Goal: Task Accomplishment & Management: Complete application form

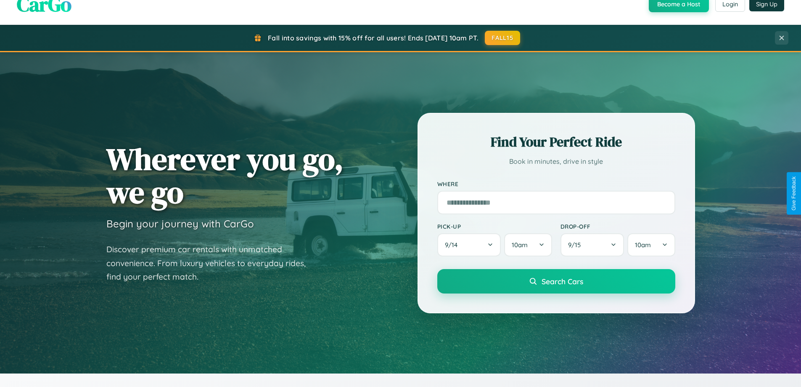
scroll to position [1619, 0]
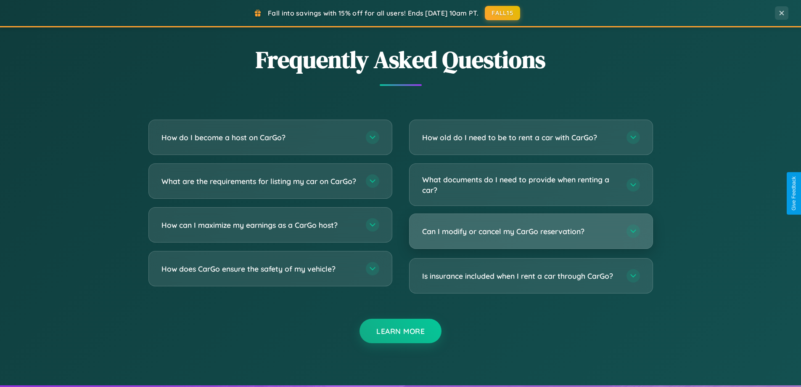
click at [531, 231] on h3 "Can I modify or cancel my CarGo reservation?" at bounding box center [520, 231] width 196 height 11
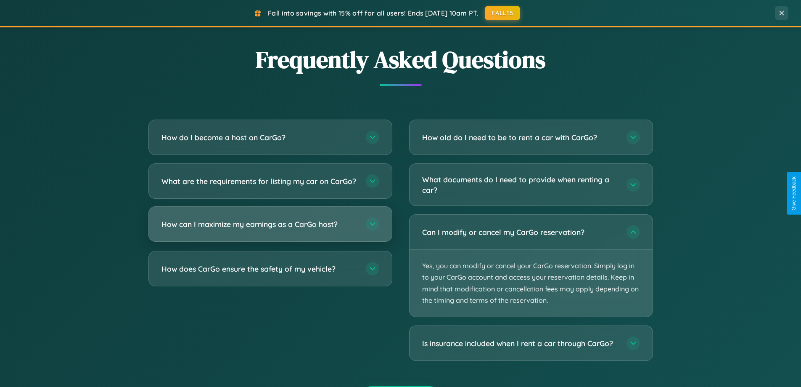
click at [270, 229] on h3 "How can I maximize my earnings as a CarGo host?" at bounding box center [260, 224] width 196 height 11
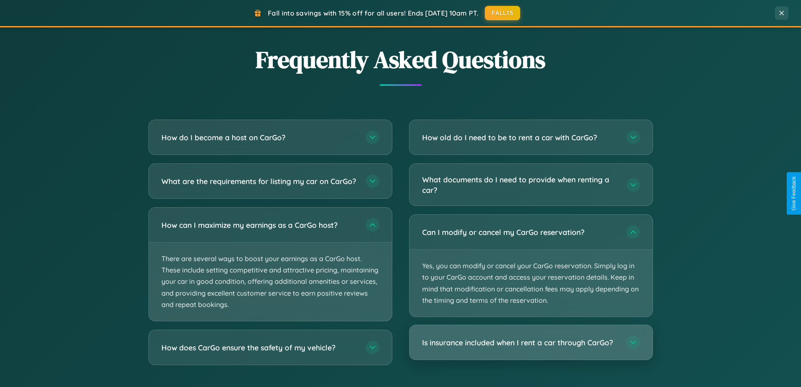
click at [531, 342] on h3 "Is insurance included when I rent a car through CarGo?" at bounding box center [520, 342] width 196 height 11
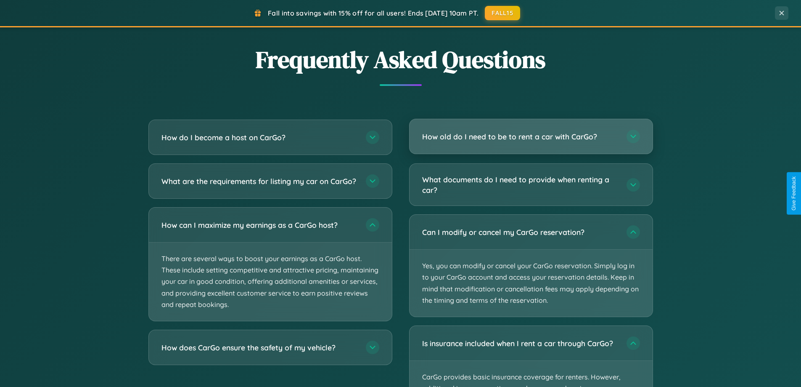
click at [531, 137] on h3 "How old do I need to be to rent a car with CarGo?" at bounding box center [520, 136] width 196 height 11
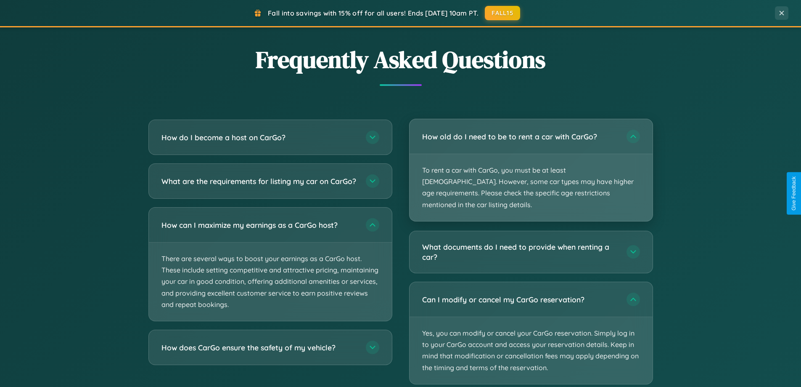
click at [531, 164] on p "To rent a car with CarGo, you must be at least 21 years old. However, some car …" at bounding box center [531, 187] width 243 height 67
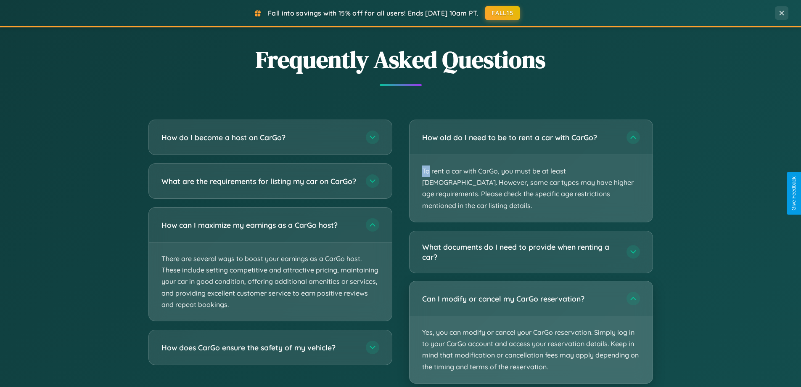
click at [531, 320] on p "Yes, you can modify or cancel your CarGo reservation. Simply log in to your Car…" at bounding box center [531, 349] width 243 height 67
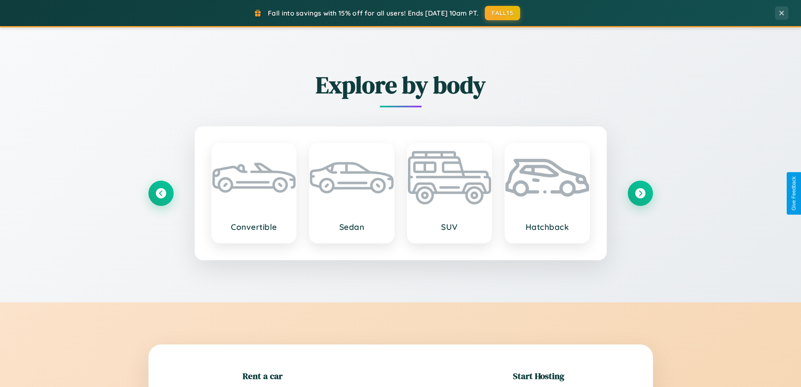
scroll to position [182, 0]
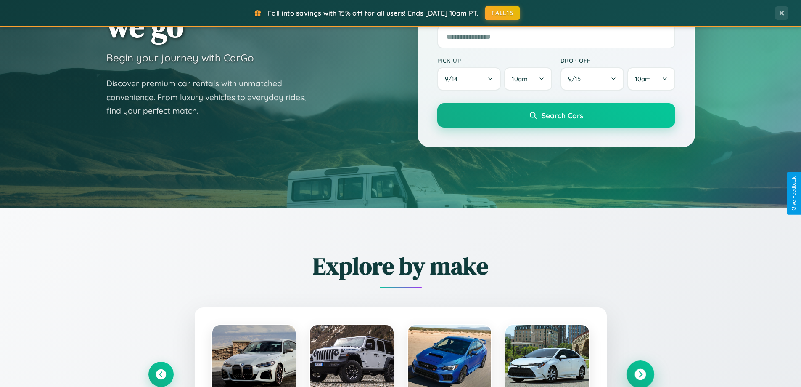
click at [640, 374] on icon at bounding box center [640, 373] width 11 height 11
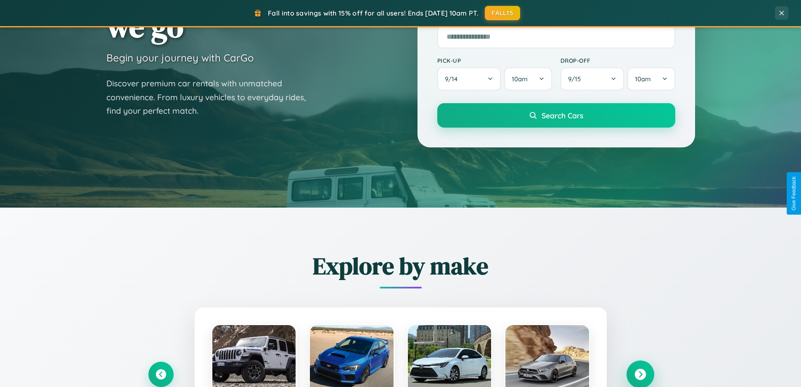
click at [640, 373] on icon at bounding box center [640, 373] width 11 height 11
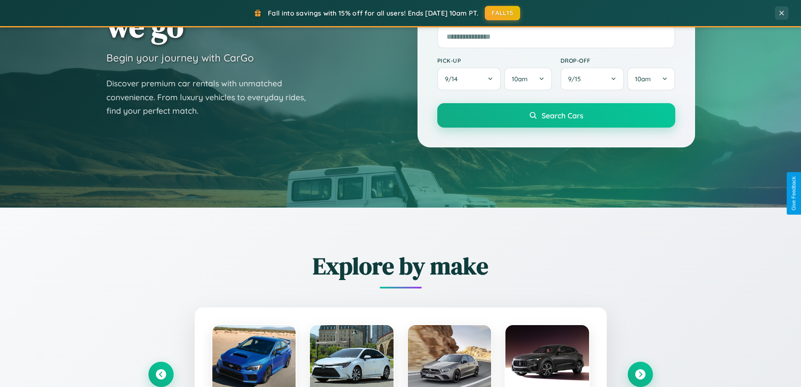
scroll to position [0, 0]
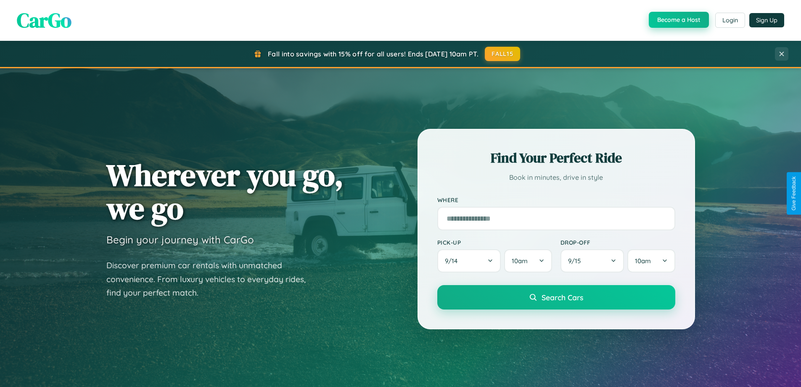
click at [678, 20] on button "Become a Host" at bounding box center [679, 20] width 60 height 16
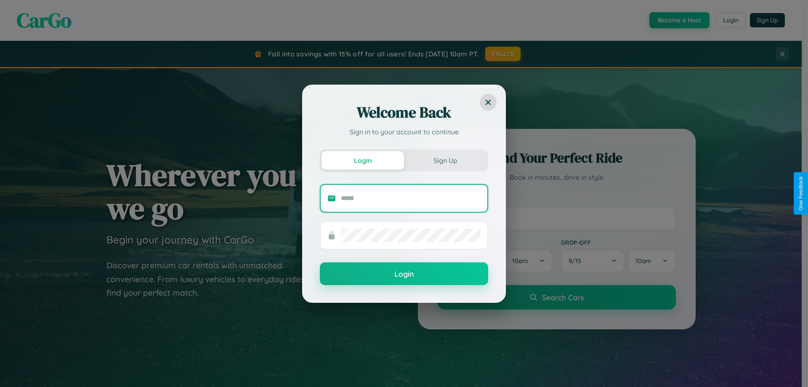
click at [411, 198] on input "text" at bounding box center [411, 197] width 140 height 13
type input "**********"
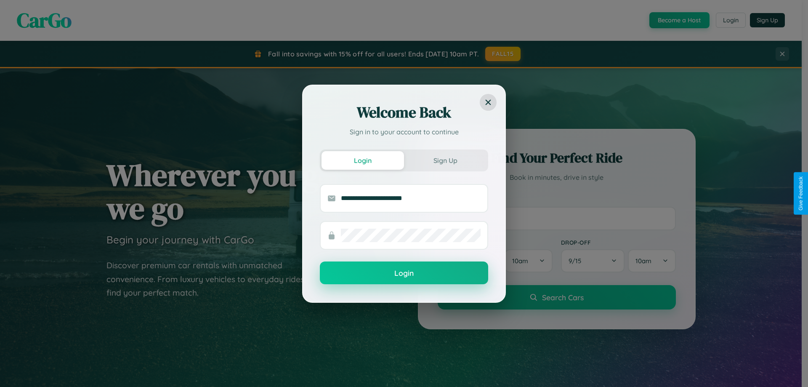
click at [404, 273] on button "Login" at bounding box center [404, 272] width 168 height 23
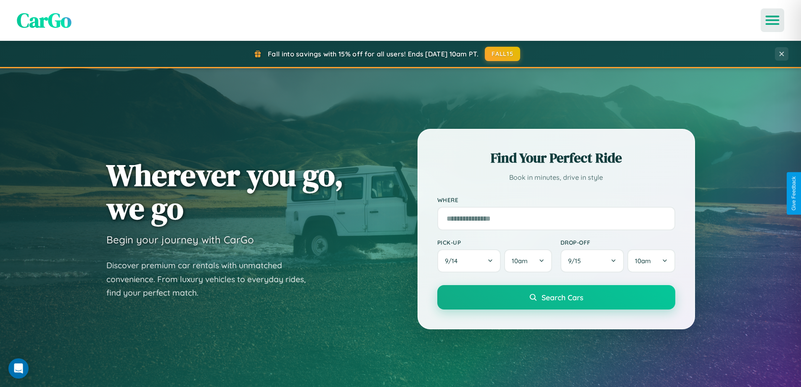
click at [773, 20] on icon "Open menu" at bounding box center [773, 20] width 12 height 8
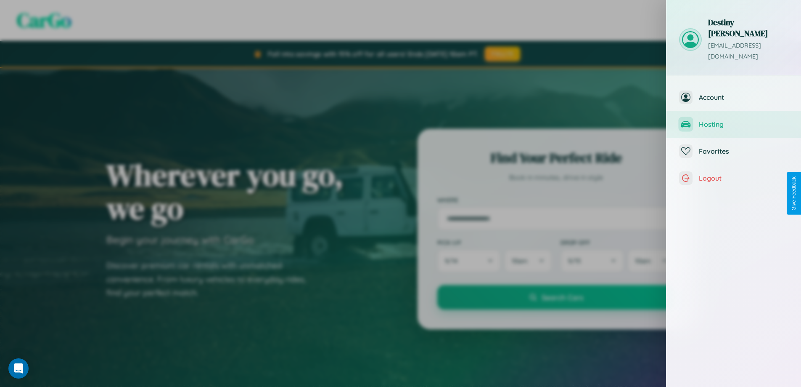
click at [734, 120] on span "Hosting" at bounding box center [744, 124] width 90 height 8
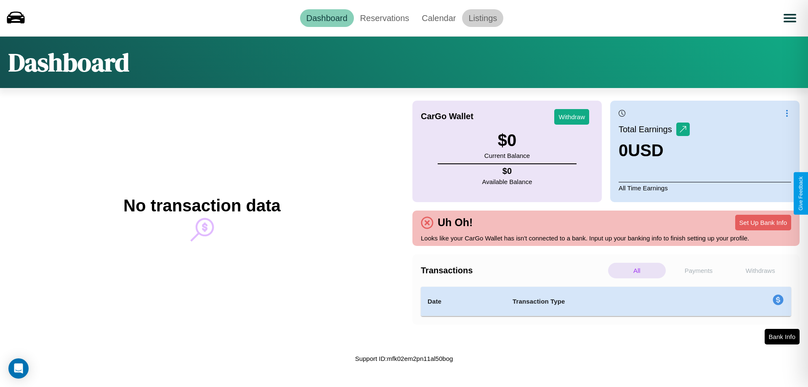
click at [482, 18] on link "Listings" at bounding box center [482, 18] width 41 height 18
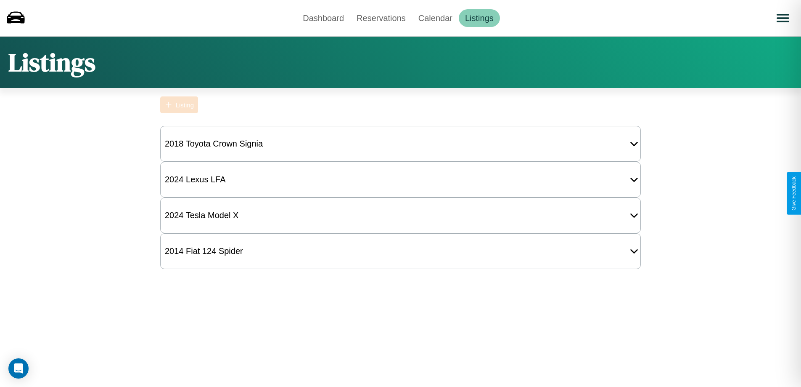
click at [179, 105] on div "Listing" at bounding box center [185, 104] width 18 height 7
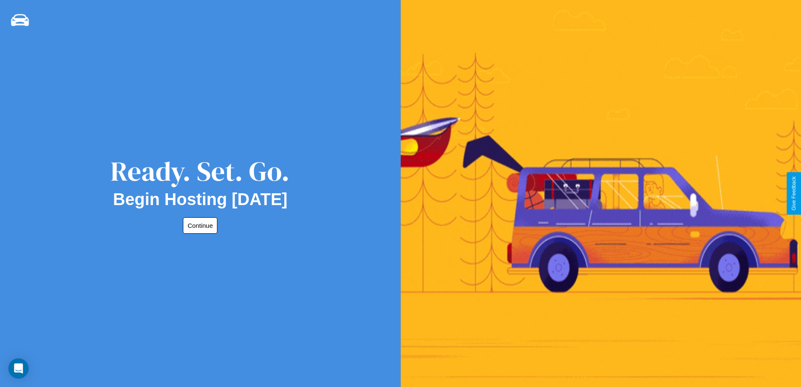
click at [199, 225] on button "Continue" at bounding box center [200, 225] width 34 height 16
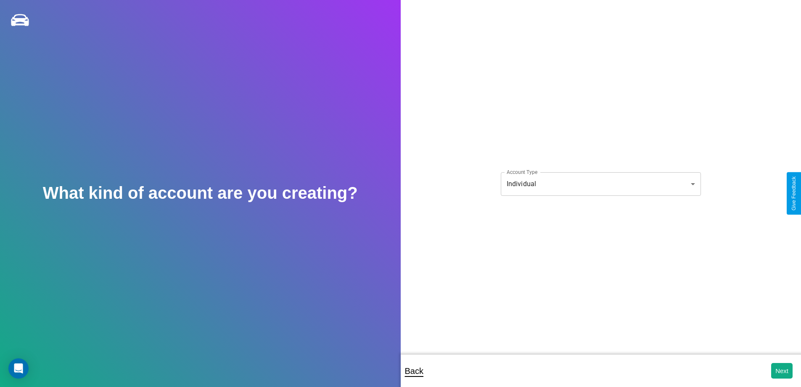
click at [601, 183] on body "**********" at bounding box center [400, 199] width 801 height 398
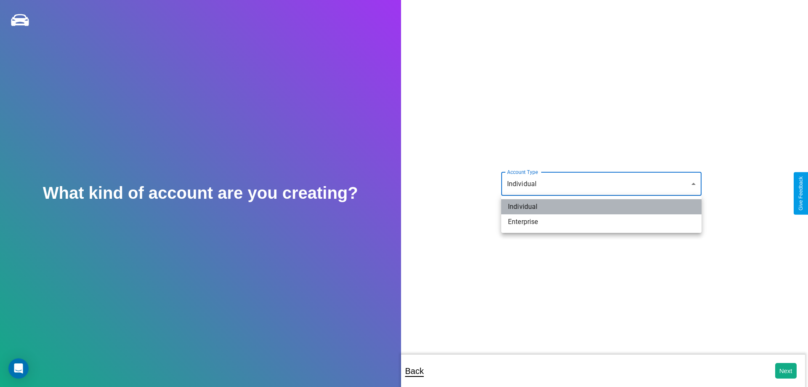
click at [601, 207] on li "Individual" at bounding box center [601, 206] width 200 height 15
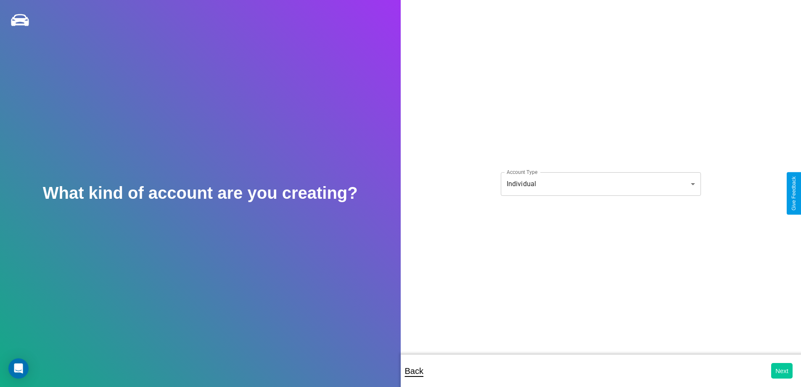
click at [782, 370] on button "Next" at bounding box center [781, 371] width 21 height 16
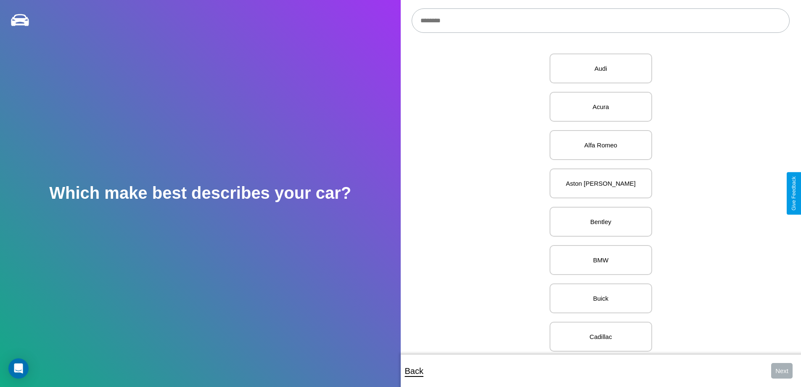
click at [601, 21] on input "text" at bounding box center [601, 20] width 378 height 24
type input "*****"
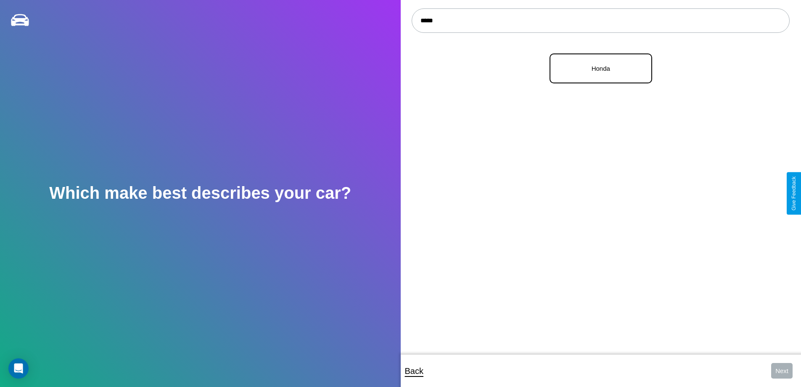
click at [598, 69] on p "Honda" at bounding box center [601, 68] width 84 height 11
click at [782, 370] on button "Next" at bounding box center [781, 371] width 21 height 16
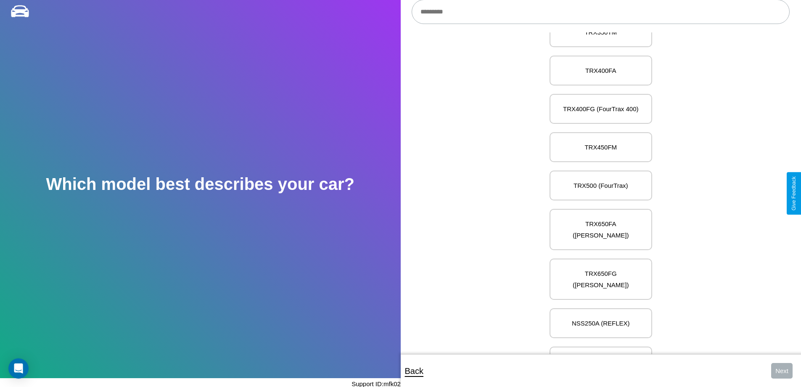
scroll to position [8804, 0]
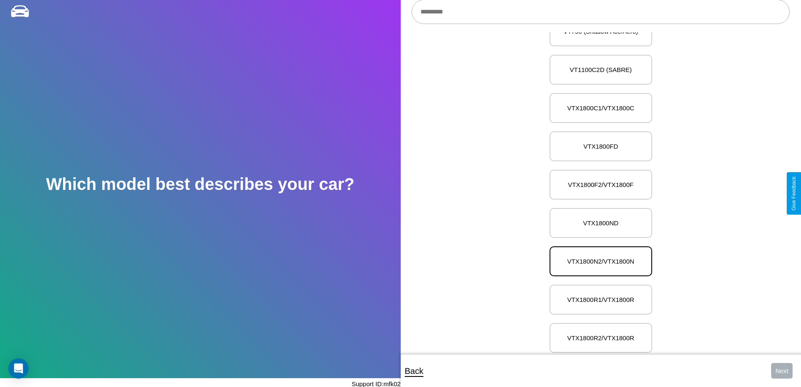
click at [598, 255] on p "VTX1800N2/VTX1800N" at bounding box center [601, 260] width 84 height 11
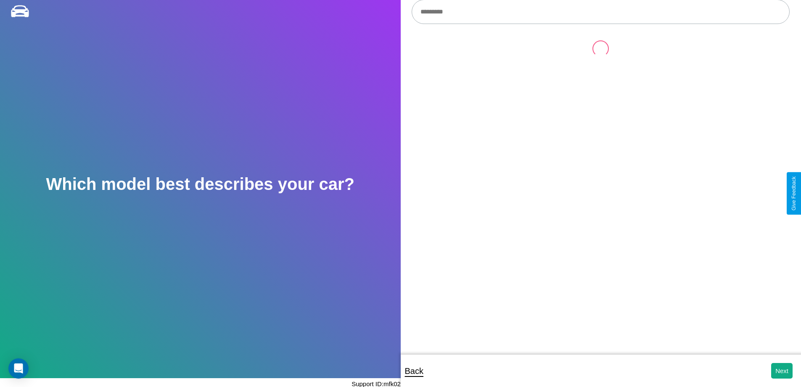
scroll to position [0, 0]
click at [782, 370] on button "Next" at bounding box center [781, 371] width 21 height 16
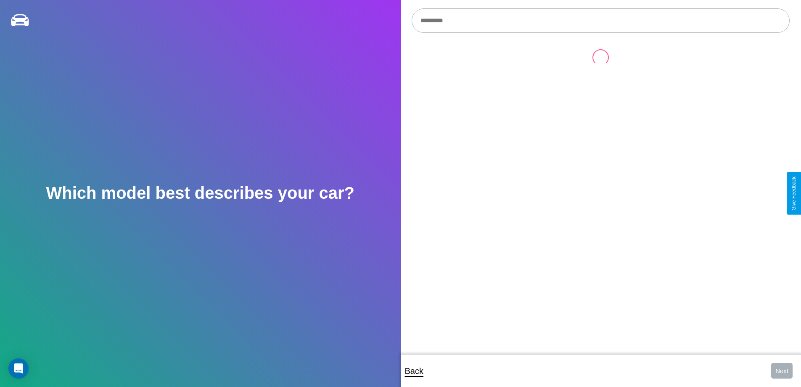
scroll to position [9, 0]
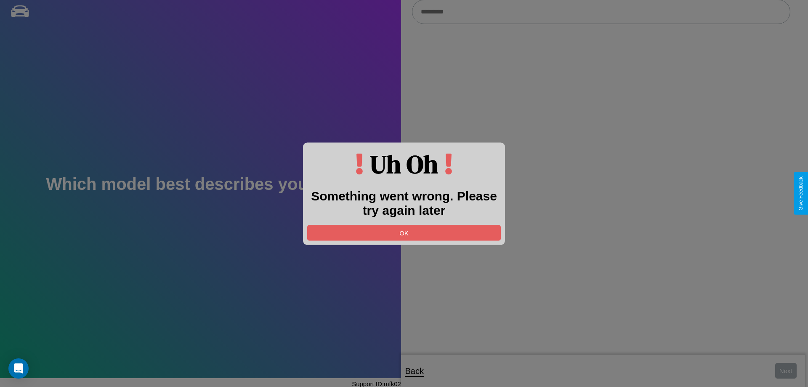
click at [601, 12] on div at bounding box center [404, 193] width 808 height 387
